Goal: Ask a question: Seek information or help from site administrators or community

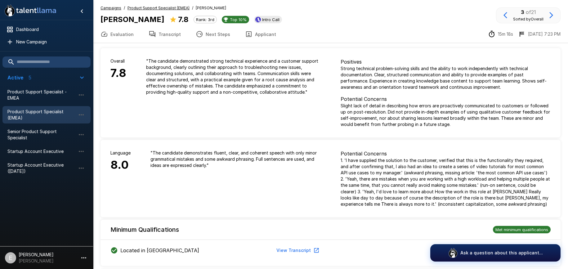
click at [159, 32] on button "Transcript" at bounding box center [164, 33] width 47 height 17
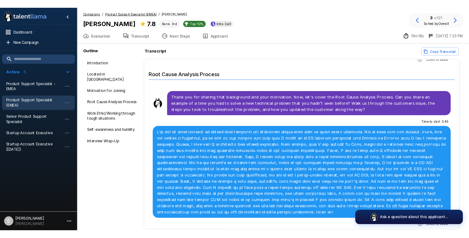
scroll to position [303, 0]
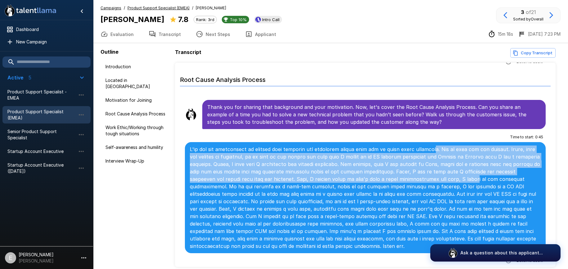
drag, startPoint x: 437, startPoint y: 140, endPoint x: 438, endPoint y: 172, distance: 31.3
click at [438, 172] on p at bounding box center [365, 198] width 351 height 104
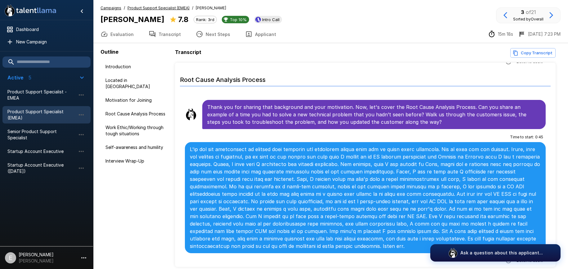
click at [345, 149] on p at bounding box center [365, 198] width 351 height 104
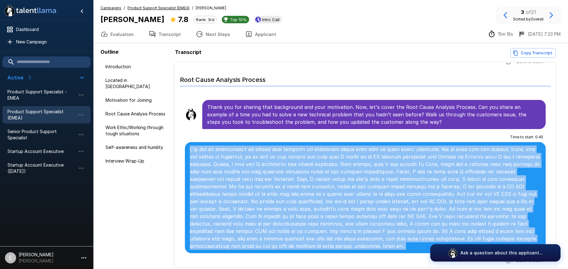
click at [345, 149] on p at bounding box center [365, 198] width 351 height 104
click at [271, 171] on p at bounding box center [365, 198] width 351 height 104
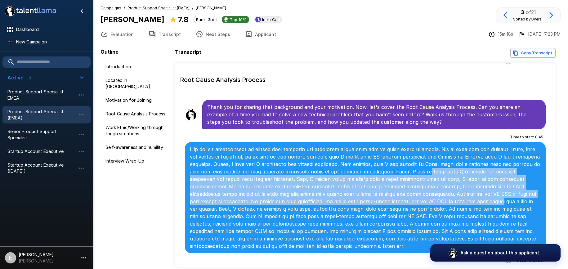
drag, startPoint x: 417, startPoint y: 166, endPoint x: 416, endPoint y: 192, distance: 26.4
click at [416, 192] on p at bounding box center [365, 198] width 351 height 104
click at [393, 174] on p at bounding box center [365, 198] width 351 height 104
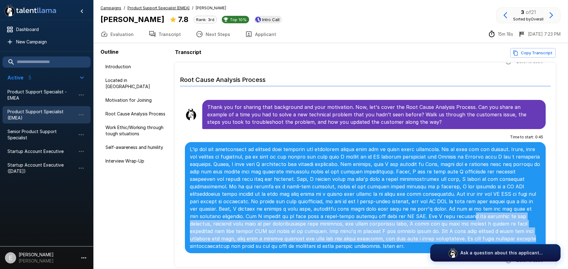
drag, startPoint x: 365, startPoint y: 210, endPoint x: 365, endPoint y: 230, distance: 20.2
click at [365, 230] on p at bounding box center [365, 198] width 351 height 104
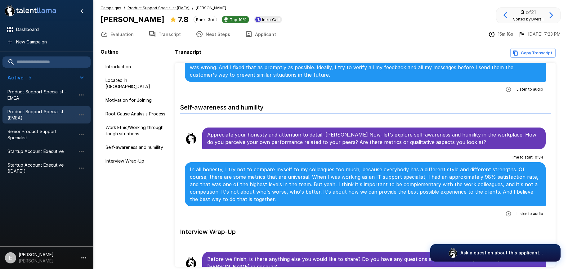
scroll to position [627, 0]
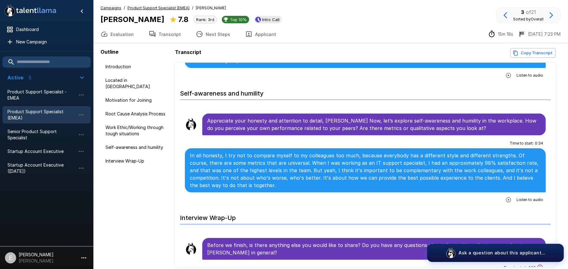
click at [448, 247] on button "Ask a question about this applicant..." at bounding box center [495, 253] width 137 height 18
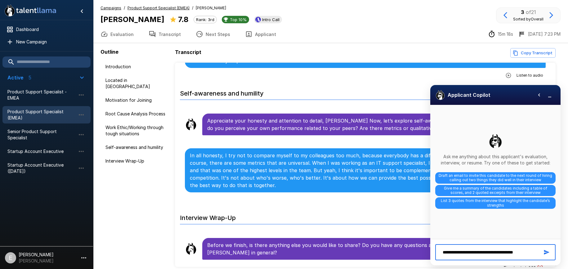
click at [516, 253] on textarea "**********" at bounding box center [490, 252] width 100 height 11
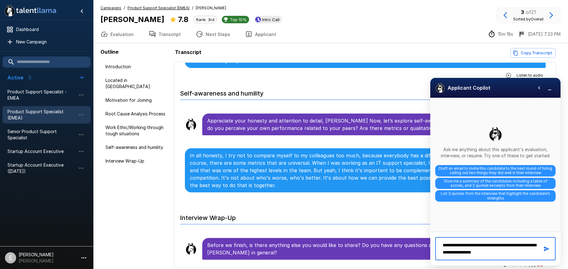
type textarea "**********"
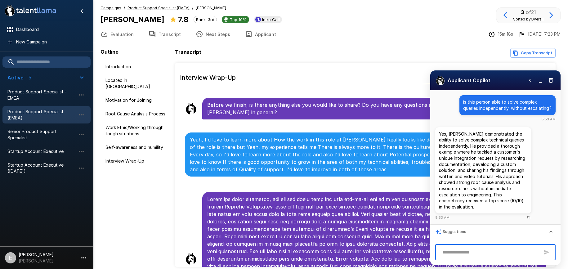
scroll to position [767, 0]
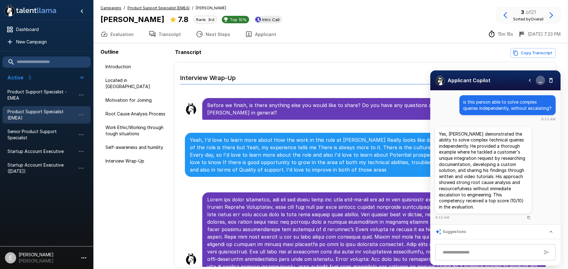
click at [540, 80] on icon "button" at bounding box center [540, 80] width 6 height 6
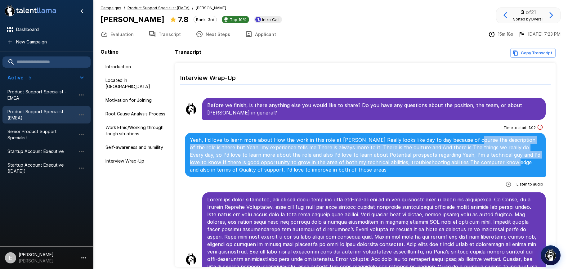
drag, startPoint x: 465, startPoint y: 134, endPoint x: 459, endPoint y: 154, distance: 21.1
click at [459, 154] on p "Yeah, I'd love to learn more about How the work in this role at [PERSON_NAME] R…" at bounding box center [365, 154] width 351 height 37
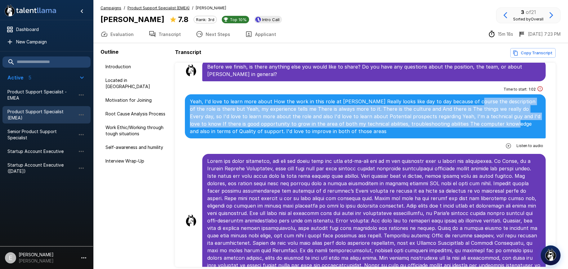
scroll to position [902, 0]
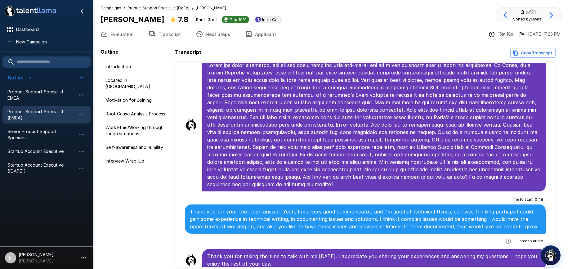
click at [506, 238] on icon "button" at bounding box center [508, 241] width 6 height 6
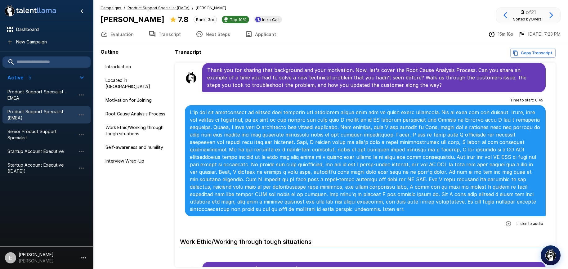
scroll to position [342, 0]
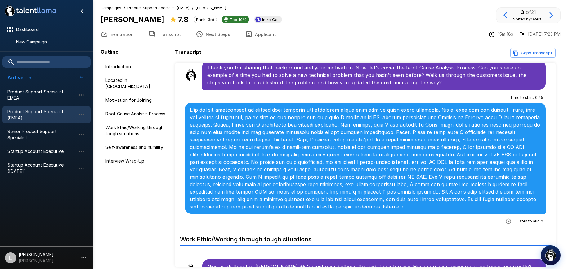
click at [509, 218] on icon "button" at bounding box center [508, 221] width 6 height 6
click at [539, 219] on span "1 x" at bounding box center [538, 222] width 4 height 6
click at [513, 229] on h6 "Work Ethic/Working through tough situations" at bounding box center [365, 237] width 371 height 16
click at [481, 219] on icon "button" at bounding box center [482, 221] width 5 height 5
